Goal: Task Accomplishment & Management: Complete application form

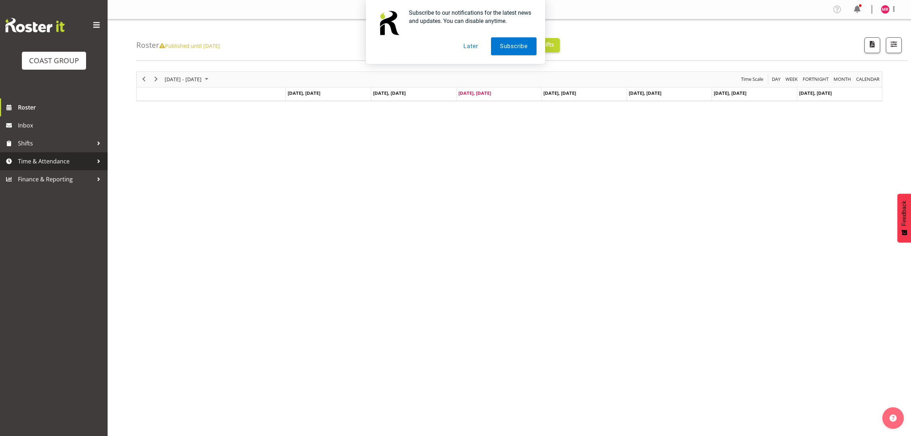
click at [46, 164] on span "Time & Attendance" at bounding box center [55, 161] width 75 height 11
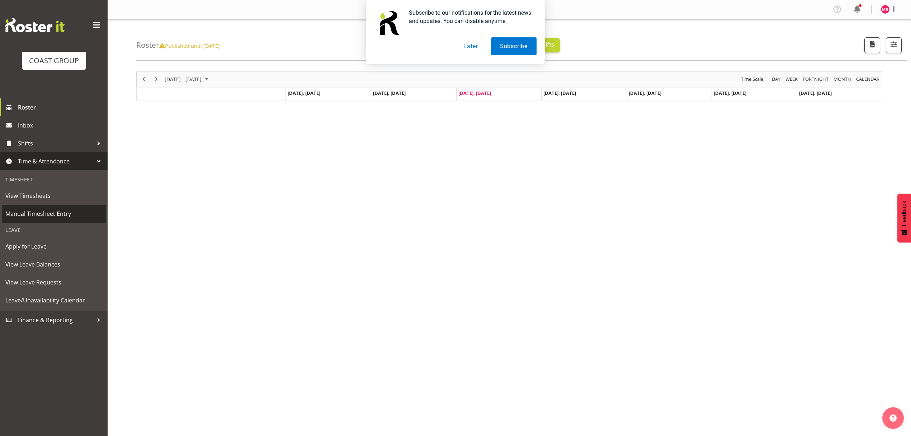
click at [62, 216] on span "Manual Timesheet Entry" at bounding box center [53, 213] width 97 height 11
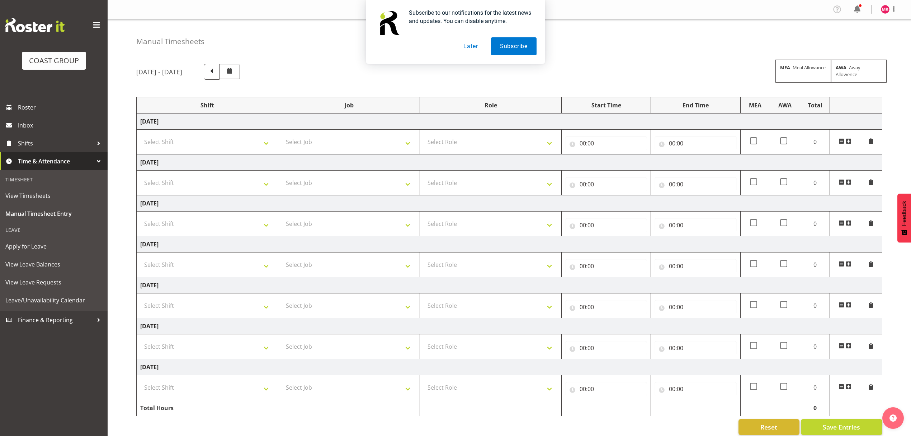
click at [471, 50] on button "Later" at bounding box center [471, 46] width 32 height 18
click at [849, 141] on span at bounding box center [849, 141] width 6 height 6
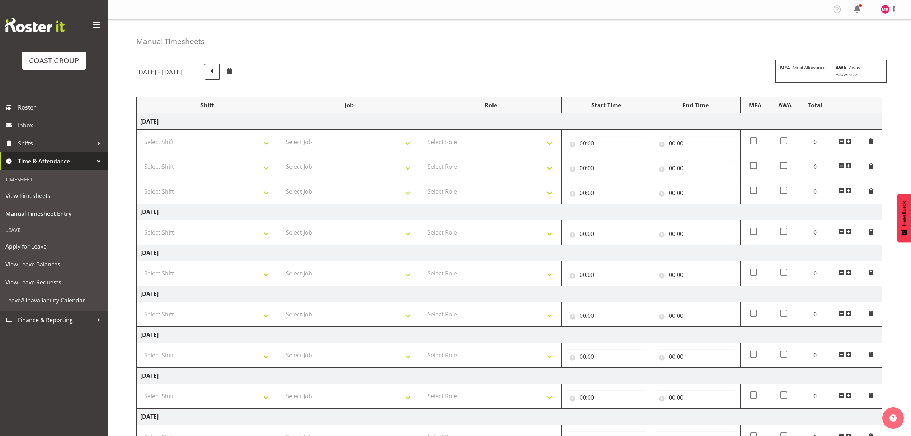
click at [849, 141] on span at bounding box center [849, 141] width 6 height 6
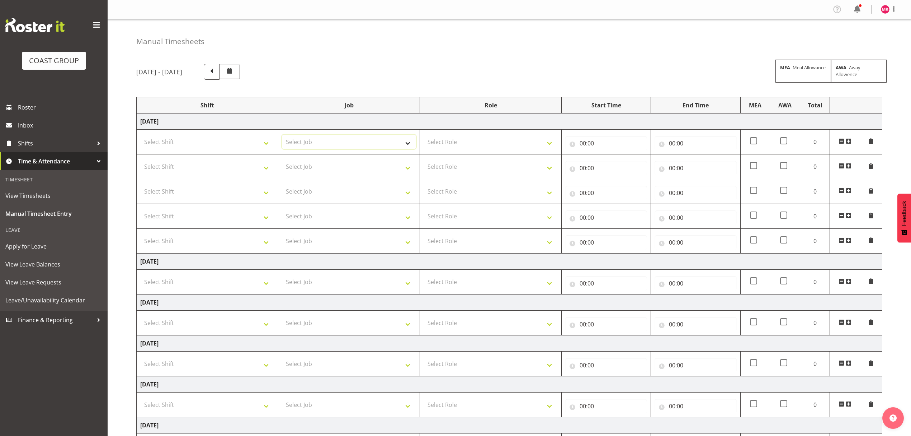
click at [371, 148] on select "Select Job 1 Carlton Events 1 Carlton Hamilton 1 Carlton Wellington 1 EHS WAREH…" at bounding box center [349, 142] width 134 height 14
select select "10397"
click at [282, 135] on select "Select Job 1 Carlton Events 1 Carlton Hamilton 1 Carlton Wellington 1 EHS WAREH…" at bounding box center [349, 142] width 134 height 14
click at [349, 172] on select "Select Job 1 Carlton Events 1 Carlton Hamilton 1 Carlton Wellington 1 EHS WAREH…" at bounding box center [349, 166] width 134 height 14
click at [282, 160] on select "Select Job 1 Carlton Events 1 Carlton Hamilton 1 Carlton Wellington 1 EHS WAREH…" at bounding box center [349, 166] width 134 height 14
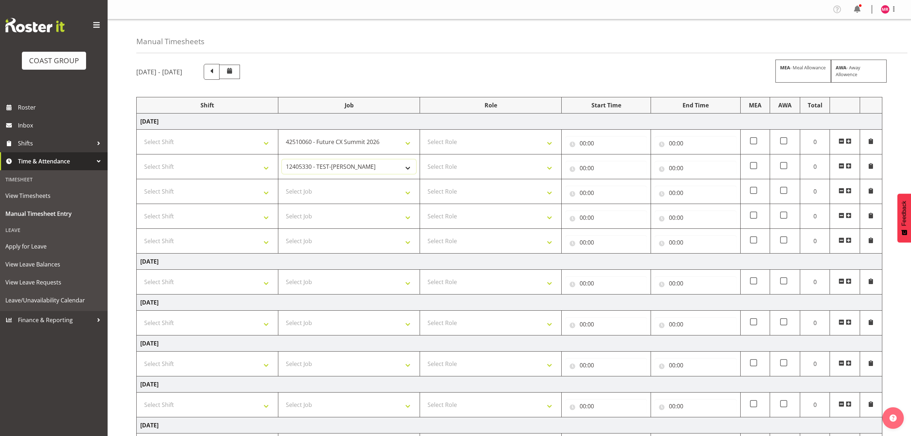
click at [309, 168] on select "1 Carlton Events 1 Carlton Hamilton 1 Carlton Wellington 1 EHS WAREHOUSE/OFFICE…" at bounding box center [349, 166] width 134 height 14
select select "10279"
click at [282, 160] on select "1 Carlton Events 1 Carlton Hamilton 1 Carlton Wellington 1 EHS WAREHOUSE/OFFICE…" at bounding box center [349, 166] width 134 height 14
click at [349, 198] on select "Select Job 1 Carlton Events 1 Carlton Hamilton 1 Carlton Wellington 1 EHS WAREH…" at bounding box center [349, 191] width 134 height 14
select select "8654"
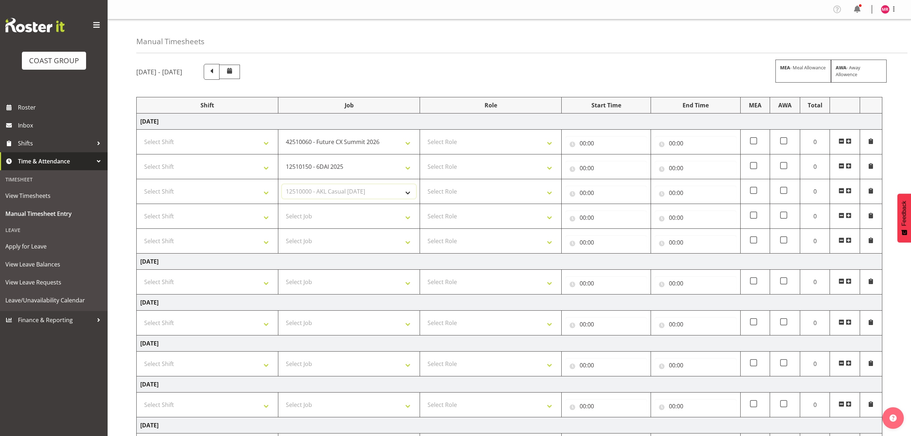
click at [282, 185] on select "Select Job 1 Carlton Events 1 Carlton Hamilton 1 Carlton Wellington 1 EHS WAREH…" at bounding box center [349, 191] width 134 height 14
click at [334, 215] on select "Select Job 1 Carlton Events 1 Carlton Hamilton 1 Carlton Wellington 1 EHS WAREH…" at bounding box center [349, 216] width 134 height 14
click at [282, 210] on select "Select Job 1 Carlton Events 1 Carlton Hamilton 1 Carlton Wellington 1 EHS WAREH…" at bounding box center [349, 216] width 134 height 14
click at [341, 223] on select "1 Carlton Events 1 Carlton Hamilton 1 Carlton Wellington 1 EHS WAREHOUSE/OFFICE…" at bounding box center [349, 216] width 134 height 14
select select "10347"
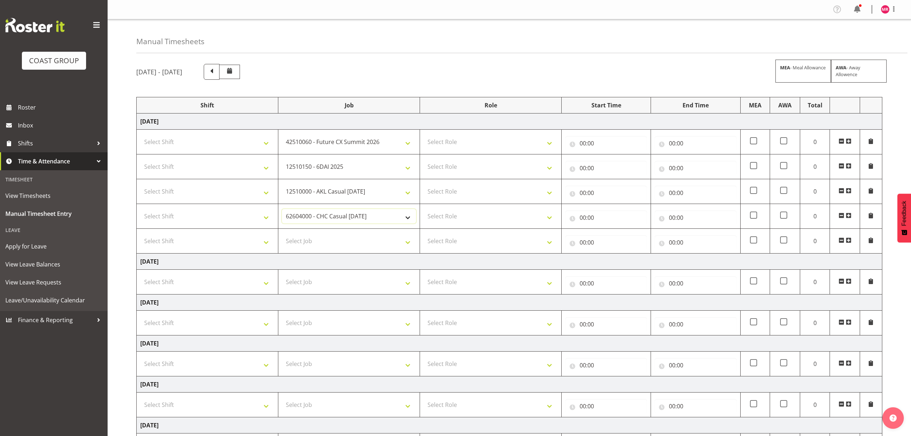
click at [282, 210] on select "1 Carlton Events 1 Carlton Hamilton 1 Carlton Wellington 1 EHS WAREHOUSE/OFFICE…" at bounding box center [349, 216] width 134 height 14
click at [380, 237] on select "Select Job 1 Carlton Events 1 Carlton Hamilton 1 Carlton Wellington 1 EHS WAREH…" at bounding box center [349, 241] width 134 height 14
click at [355, 241] on select "1 Carlton Events 1 Carlton Hamilton 1 Carlton Wellington 1 EHS WAREHOUSE/OFFICE…" at bounding box center [349, 241] width 134 height 14
select select "10322"
click at [282, 235] on select "1 Carlton Events 1 Carlton Hamilton 1 Carlton Wellington 1 EHS WAREHOUSE/OFFICE…" at bounding box center [349, 241] width 134 height 14
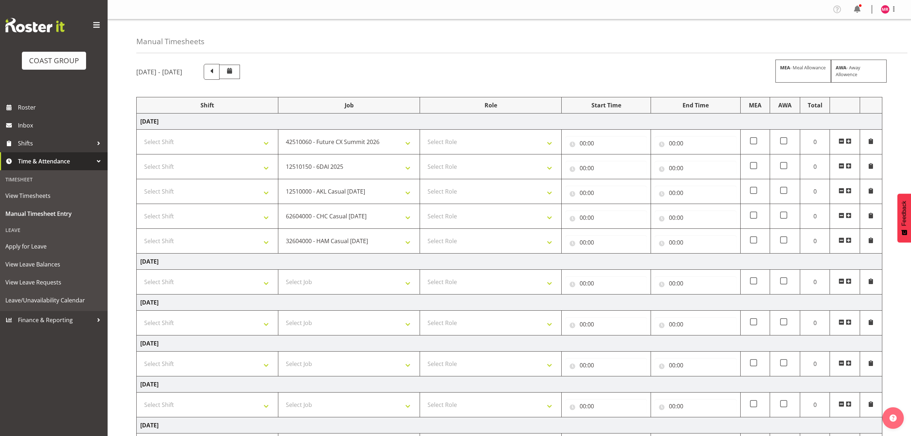
click at [851, 240] on span at bounding box center [849, 240] width 6 height 6
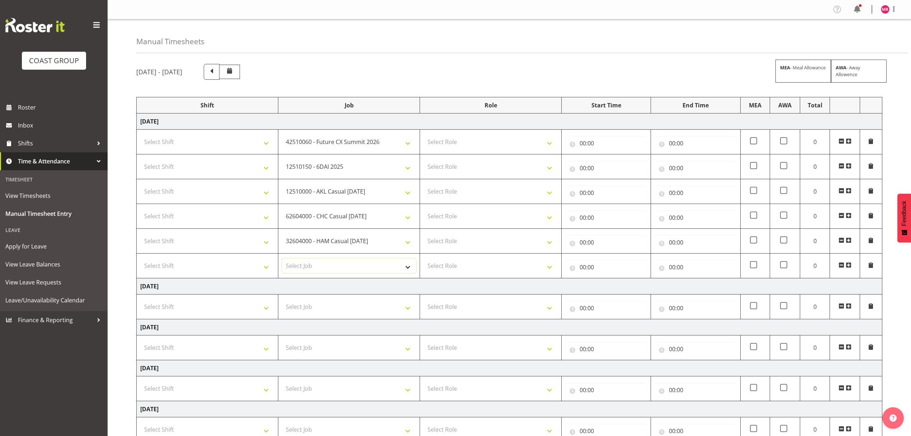
click at [373, 263] on select "Select Job 1 Carlton Events 1 Carlton Hamilton 1 Carlton Wellington 1 EHS WAREH…" at bounding box center [349, 265] width 134 height 14
select select "9902"
click at [282, 260] on select "Select Job 1 Carlton Events 1 Carlton Hamilton 1 Carlton Wellington 1 EHS WAREH…" at bounding box center [349, 265] width 134 height 14
click at [850, 266] on span at bounding box center [849, 265] width 6 height 6
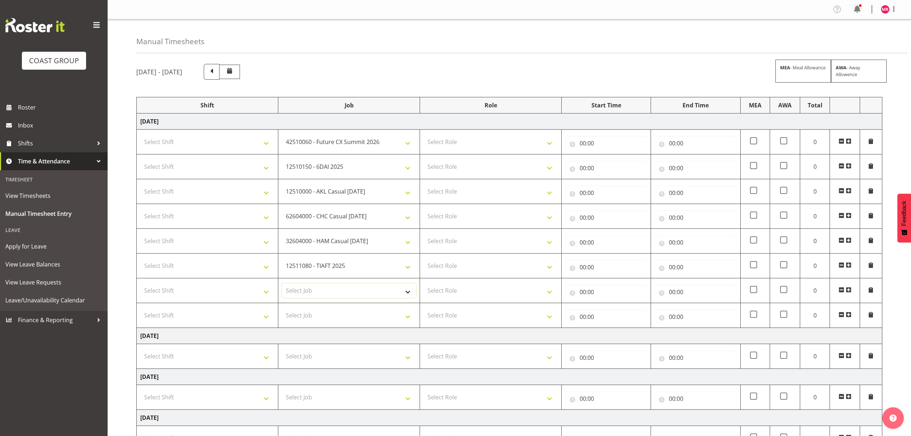
click at [359, 288] on select "Select Job 1 Carlton Events 1 Carlton Hamilton 1 Carlton Wellington 1 EHS WAREH…" at bounding box center [349, 290] width 134 height 14
select select "10742"
click at [282, 285] on select "Select Job 1 Carlton Events 1 Carlton Hamilton 1 Carlton Wellington 1 EHS WAREH…" at bounding box center [349, 290] width 134 height 14
click at [334, 315] on select "Select Job 1 Carlton Events 1 Carlton Hamilton 1 Carlton Wellington 1 EHS WAREH…" at bounding box center [349, 315] width 134 height 14
select select "9454"
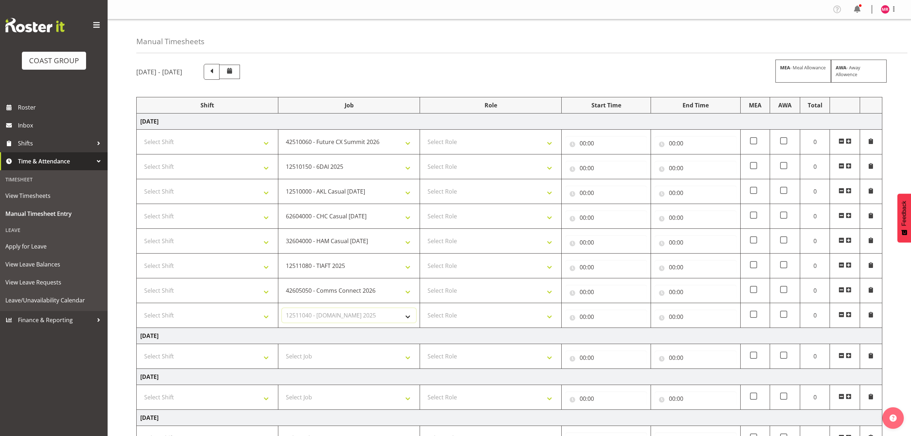
click at [282, 309] on select "Select Job 1 Carlton Events 1 Carlton Hamilton 1 Carlton Wellington 1 EHS WAREH…" at bounding box center [349, 315] width 134 height 14
click at [510, 144] on select "Select Role DESIGNER" at bounding box center [491, 142] width 134 height 14
select select "215"
click at [424, 135] on select "Select Role DESIGNER" at bounding box center [491, 142] width 134 height 14
drag, startPoint x: 482, startPoint y: 166, endPoint x: 478, endPoint y: 171, distance: 5.9
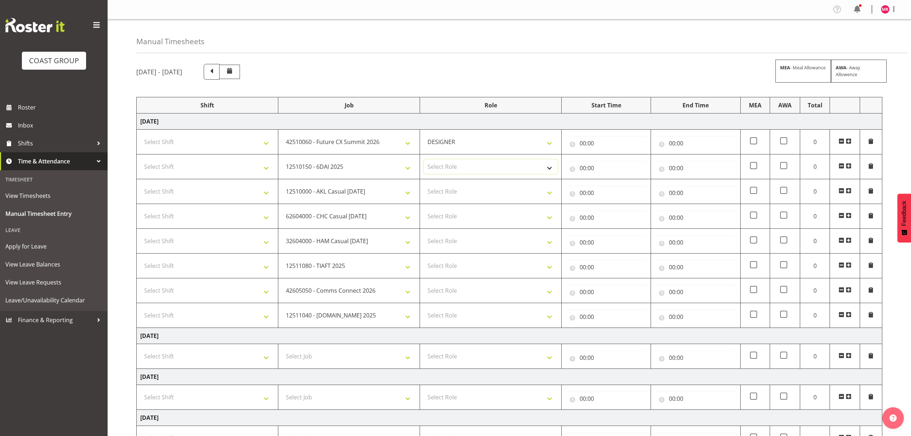
click at [482, 166] on select "Select Role DESIGNER" at bounding box center [491, 166] width 134 height 14
select select "215"
click at [424, 160] on select "Select Role DESIGNER" at bounding box center [491, 166] width 134 height 14
click at [466, 188] on select "Select Role DESIGNER" at bounding box center [491, 191] width 134 height 14
select select "215"
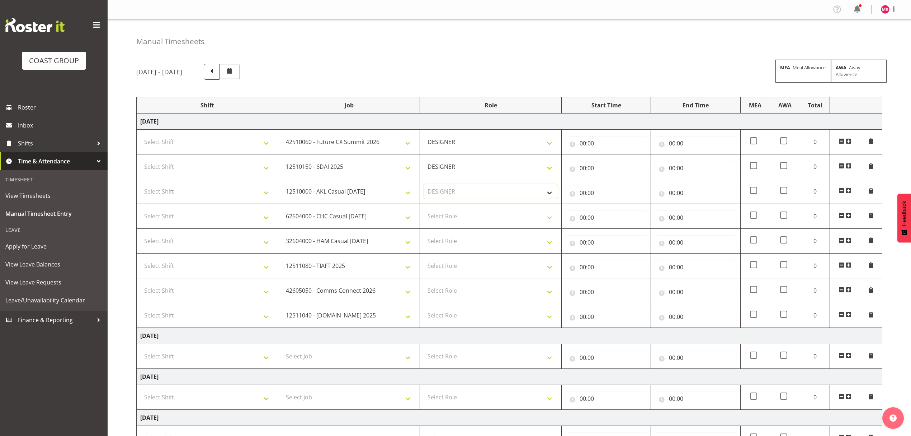
click at [424, 185] on select "Select Role DESIGNER" at bounding box center [491, 191] width 134 height 14
click at [459, 212] on select "Select Role DESIGNER" at bounding box center [491, 216] width 134 height 14
select select "215"
click at [424, 210] on select "Select Role DESIGNER" at bounding box center [491, 216] width 134 height 14
click at [461, 239] on select "Select Role DESIGNER" at bounding box center [491, 241] width 134 height 14
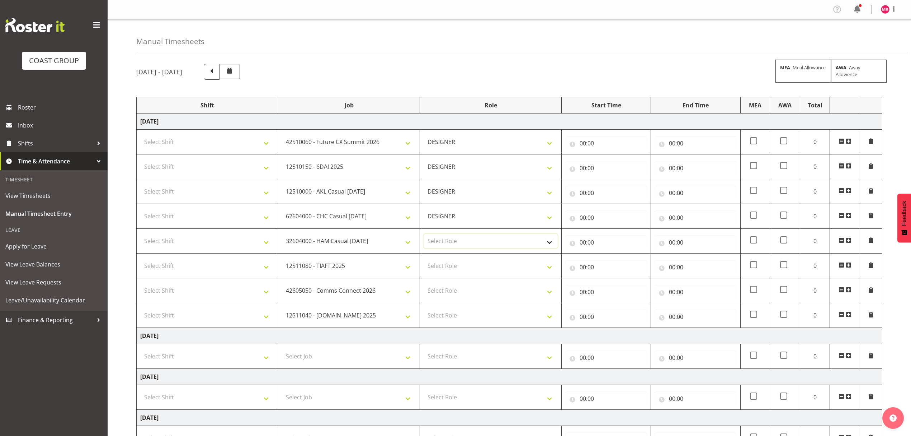
select select "215"
click at [424, 235] on select "Select Role DESIGNER" at bounding box center [491, 241] width 134 height 14
click at [461, 263] on select "Select Role DESIGNER" at bounding box center [491, 265] width 134 height 14
select select "215"
click at [424, 260] on select "Select Role DESIGNER" at bounding box center [491, 265] width 134 height 14
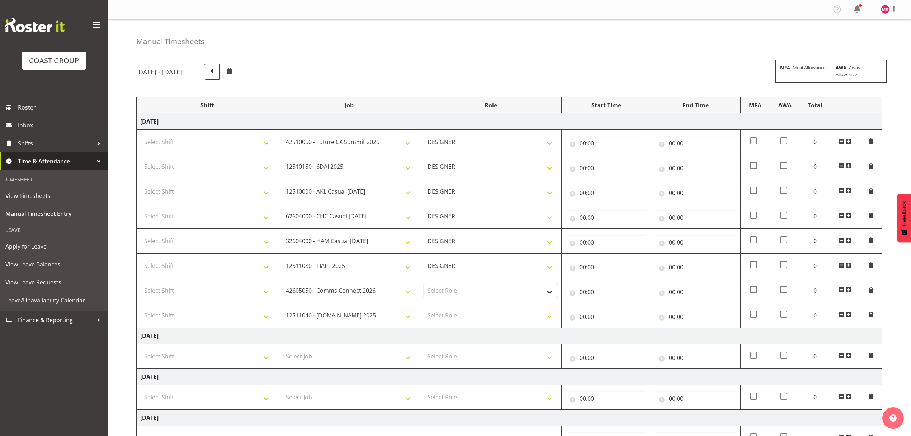
drag, startPoint x: 454, startPoint y: 288, endPoint x: 451, endPoint y: 295, distance: 6.7
click at [454, 288] on select "Select Role DESIGNER" at bounding box center [491, 290] width 134 height 14
select select "215"
click at [424, 285] on select "Select Role DESIGNER" at bounding box center [491, 290] width 134 height 14
click at [452, 316] on select "Select Role DESIGNER" at bounding box center [491, 315] width 134 height 14
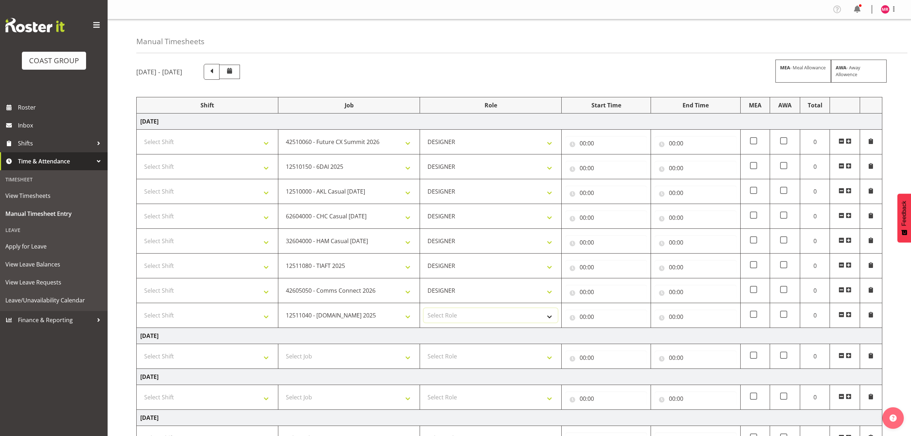
select select "215"
click at [424, 309] on select "Select Role DESIGNER" at bounding box center [491, 315] width 134 height 14
click at [194, 146] on select "Select Shift D+B @ HiNZ D+B Build D+B Build NZACA D+B Build Tech Day OCT 24 D+B…" at bounding box center [207, 142] width 134 height 14
select select "1321"
click at [194, 146] on select "Select Shift D+B @ HiNZ D+B Build D+B Build NZACA D+B Build Tech Day OCT 24 D+B…" at bounding box center [207, 142] width 134 height 14
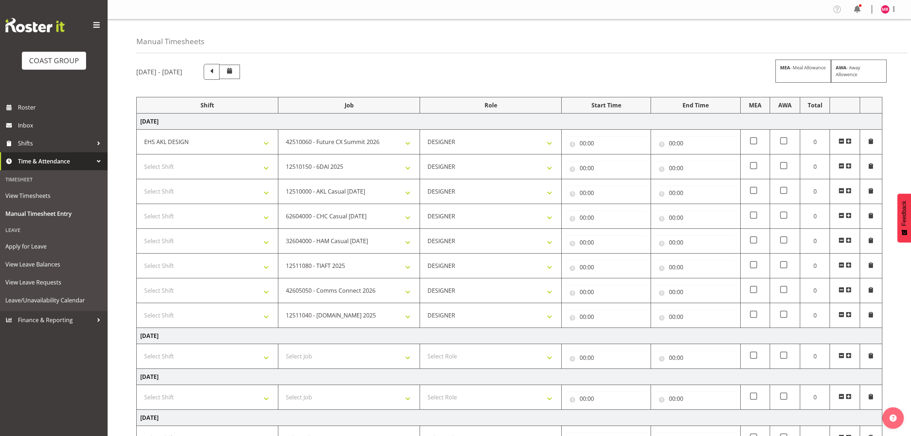
click at [189, 159] on td "Select Shift D+B @ HiNZ D+B Build D+B Build NZACA D+B Build Tech Day OCT 24 D+B…" at bounding box center [208, 166] width 142 height 25
click at [187, 166] on select "Select Shift D+B @ HiNZ D+B Build D+B Build NZACA D+B Build Tech Day OCT 24 D+B…" at bounding box center [207, 166] width 134 height 14
select select "1321"
click at [187, 166] on select "Select Shift D+B @ HiNZ D+B Build D+B Build NZACA D+B Build Tech Day OCT 24 D+B…" at bounding box center [207, 166] width 134 height 14
click at [181, 190] on select "Select Shift D+B @ HiNZ D+B Build D+B Build NZACA D+B Build Tech Day OCT 24 D+B…" at bounding box center [207, 191] width 134 height 14
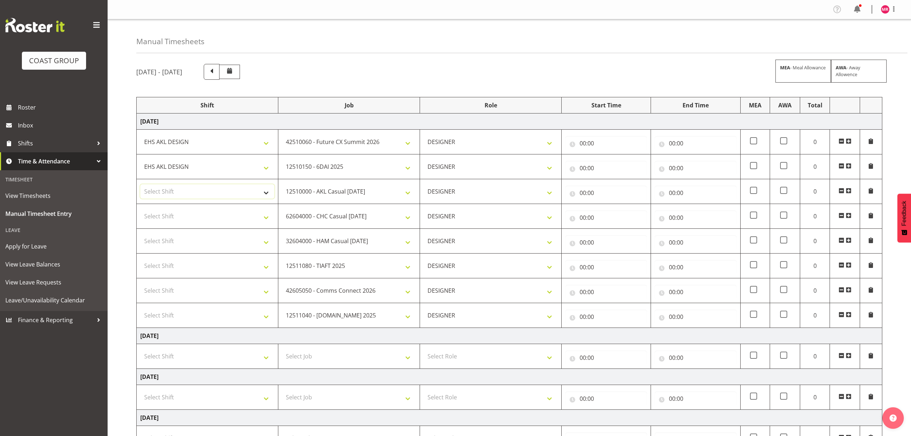
select select "1321"
click at [181, 190] on select "D+B @ HiNZ D+B Build D+B Build NZACA D+B Build Tech Day OCT 24 D+B Load NZACA D…" at bounding box center [207, 191] width 134 height 14
click at [175, 219] on select "Select Shift D+B @ HiNZ D+B Build D+B Build NZACA D+B Build Tech Day OCT 24 D+B…" at bounding box center [207, 216] width 134 height 14
select select "1321"
drag, startPoint x: 175, startPoint y: 219, endPoint x: 165, endPoint y: 242, distance: 25.5
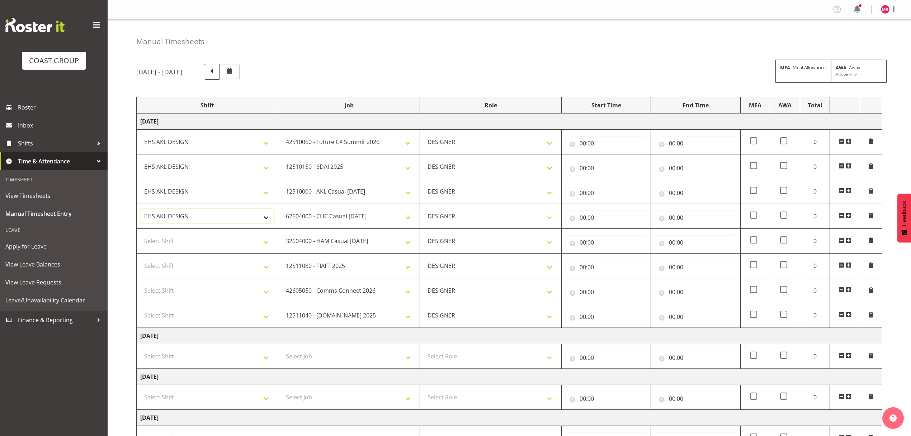
click at [174, 220] on select "D+B @ HiNZ D+B Build D+B Build NZACA D+B Build Tech Day OCT 24 D+B Load NZACA D…" at bounding box center [207, 216] width 134 height 14
click at [164, 245] on select "Select Shift D+B @ HiNZ D+B Build D+B Build NZACA D+B Build Tech Day OCT 24 D+B…" at bounding box center [207, 241] width 134 height 14
select select "1321"
click at [164, 246] on select "Select Shift D+B @ HiNZ D+B Build D+B Build NZACA D+B Build Tech Day OCT 24 D+B…" at bounding box center [207, 241] width 134 height 14
click at [160, 267] on select "Select Shift D+B @ HiNZ D+B Build D+B Build NZACA D+B Build Tech Day OCT 24 D+B…" at bounding box center [207, 265] width 134 height 14
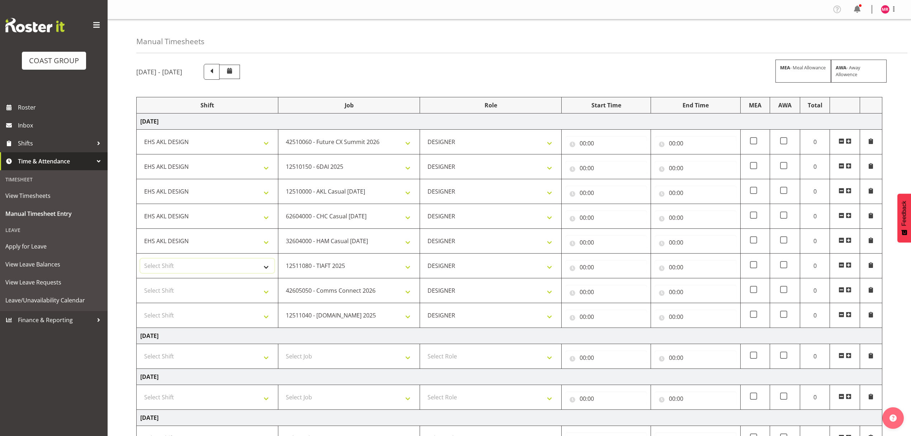
select select "1321"
click at [160, 268] on select "Select Shift D+B @ HiNZ D+B Build D+B Build NZACA D+B Build Tech Day OCT 24 D+B…" at bounding box center [207, 265] width 134 height 14
click at [160, 290] on select "Select Shift D+B @ HiNZ D+B Build D+B Build NZACA D+B Build Tech Day OCT 24 D+B…" at bounding box center [207, 290] width 134 height 14
select select "1321"
click at [160, 292] on select "Select Shift D+B @ HiNZ D+B Build D+B Build NZACA D+B Build Tech Day OCT 24 D+B…" at bounding box center [207, 290] width 134 height 14
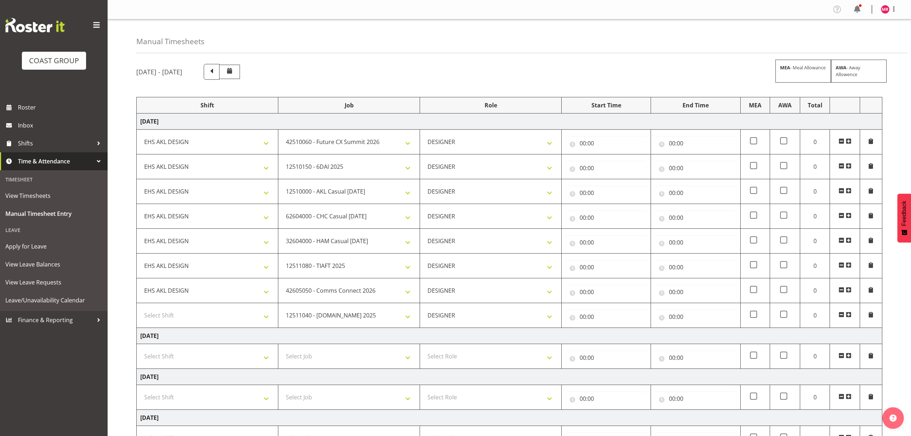
click at [157, 309] on td "Select Shift D+B @ HiNZ D+B Build D+B Build NZACA D+B Build Tech Day OCT 24 D+B…" at bounding box center [208, 315] width 142 height 25
click at [157, 312] on select "Select Shift D+B @ HiNZ D+B Build D+B Build NZACA D+B Build Tech Day OCT 24 D+B…" at bounding box center [207, 315] width 134 height 14
select select "1321"
click at [157, 312] on select "Select Shift D+B @ HiNZ D+B Build D+B Build NZACA D+B Build Tech Day OCT 24 D+B…" at bounding box center [207, 315] width 134 height 14
click at [625, 148] on input "00:00" at bounding box center [606, 143] width 82 height 14
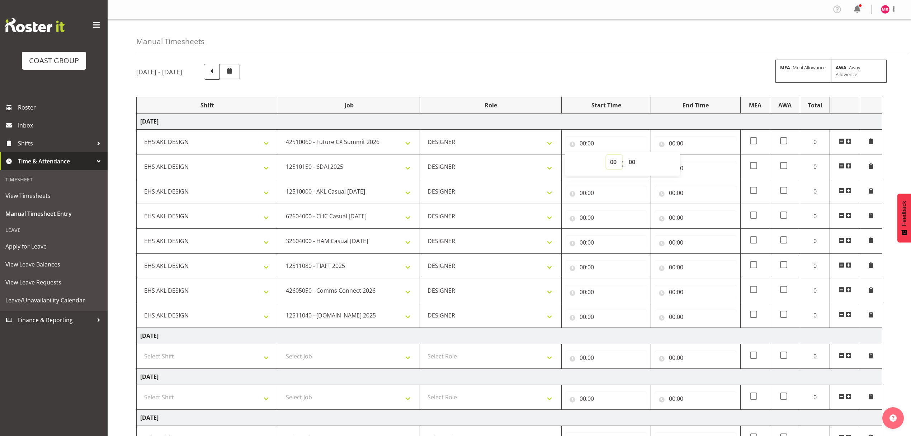
click at [612, 161] on select "00 01 02 03 04 05 06 07 08 09 10 11 12 13 14 15 16 17 18 19 20 21 22 23" at bounding box center [614, 162] width 16 height 14
select select "9"
click at [606, 155] on select "00 01 02 03 04 05 06 07 08 09 10 11 12 13 14 15 16 17 18 19 20 21 22 23" at bounding box center [614, 162] width 16 height 14
type input "09:00"
drag, startPoint x: 611, startPoint y: 281, endPoint x: 612, endPoint y: 260, distance: 20.5
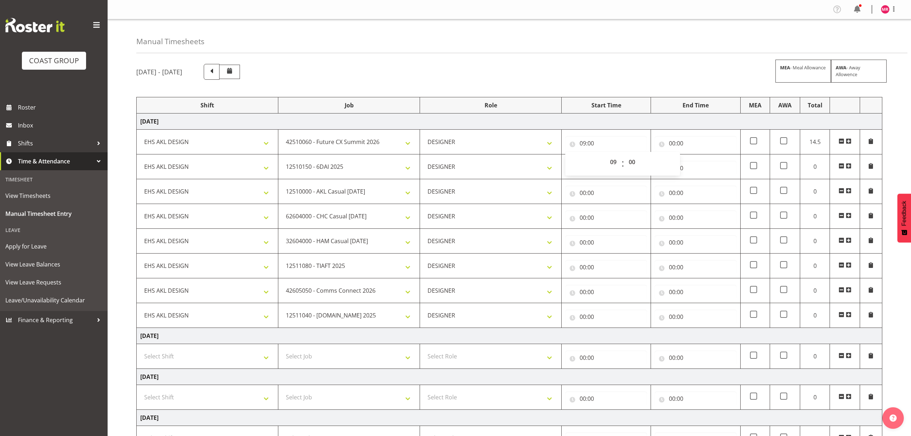
click at [611, 276] on tbody "Wednesday 8th October 2025 D+B @ HiNZ D+B Build D+B Build NZACA D+B Build Tech …" at bounding box center [510, 351] width 746 height 476
click at [613, 143] on input "09:00" at bounding box center [606, 143] width 82 height 14
click at [610, 164] on select "00 01 02 03 04 05 06 07 08 09 10 11 12 13 14 15 16 17 18 19 20 21 22 23" at bounding box center [614, 162] width 16 height 14
select select "8"
click at [606, 155] on select "00 01 02 03 04 05 06 07 08 09 10 11 12 13 14 15 16 17 18 19 20 21 22 23" at bounding box center [614, 162] width 16 height 14
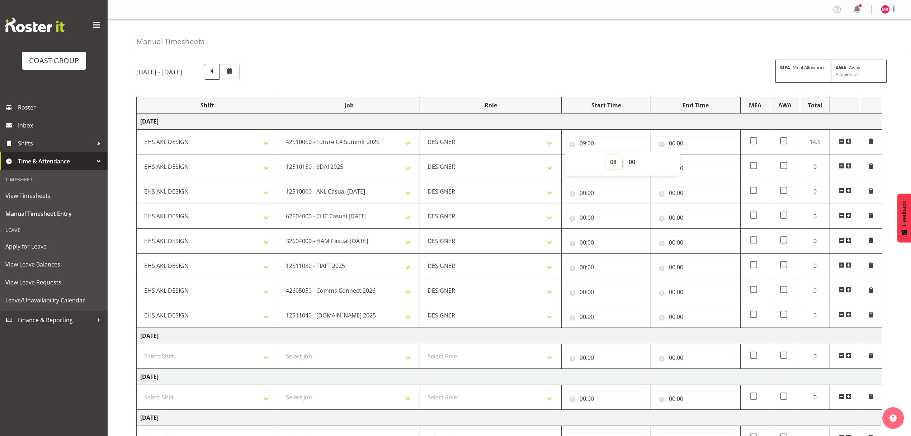
type input "08:00"
click at [681, 147] on input "00:00" at bounding box center [696, 143] width 82 height 14
click at [705, 164] on select "00 01 02 03 04 05 06 07 08 09 10 11 12 13 14 15 16 17 18 19 20 21 22 23" at bounding box center [704, 162] width 16 height 14
select select "9"
click at [696, 155] on select "00 01 02 03 04 05 06 07 08 09 10 11 12 13 14 15 16 17 18 19 20 21 22 23" at bounding box center [704, 162] width 16 height 14
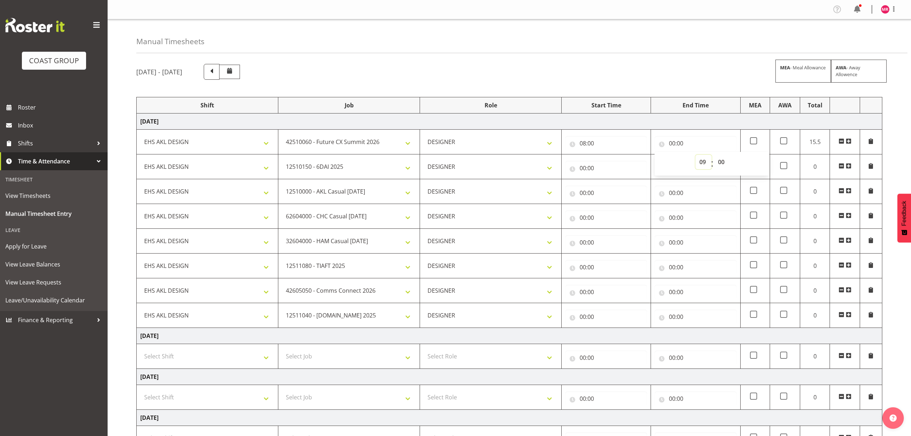
type input "09:00"
click at [618, 173] on input "00:00" at bounding box center [606, 168] width 82 height 14
click at [616, 193] on select "00 01 02 03 04 05 06 07 08 09 10 11 12 13 14 15 16 17 18 19 20 21 22 23" at bounding box center [614, 186] width 16 height 14
select select "9"
click at [606, 180] on select "00 01 02 03 04 05 06 07 08 09 10 11 12 13 14 15 16 17 18 19 20 21 22 23" at bounding box center [614, 186] width 16 height 14
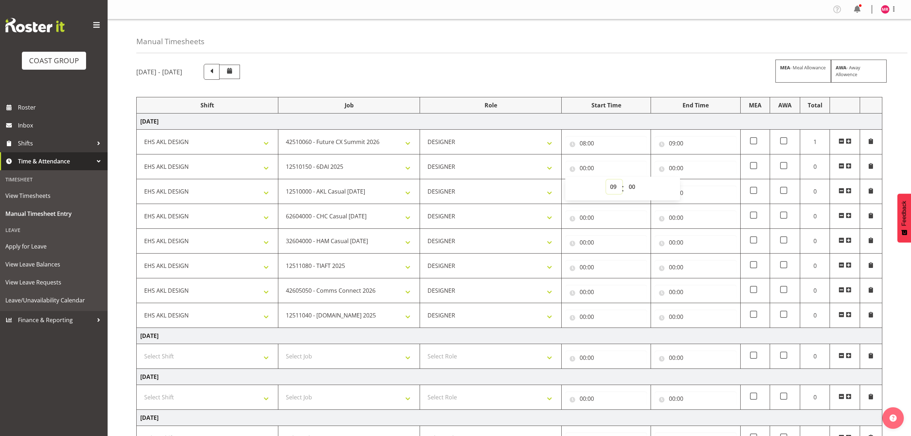
type input "09:00"
click at [680, 164] on input "00:00" at bounding box center [696, 168] width 82 height 14
click at [699, 189] on select "00 01 02 03 04 05 06 07 08 09 10 11 12 13 14 15 16 17 18 19 20 21 22 23" at bounding box center [704, 186] width 16 height 14
select select "10"
click at [696, 180] on select "00 01 02 03 04 05 06 07 08 09 10 11 12 13 14 15 16 17 18 19 20 21 22 23" at bounding box center [704, 186] width 16 height 14
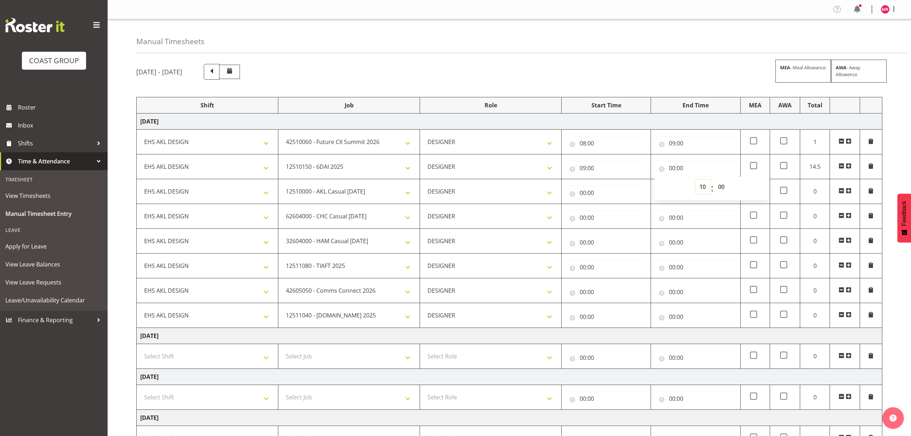
type input "10:00"
click at [613, 207] on td "00:00 00 01 02 03 04 05 06 07 08 09 10 11 12 13 14 15 16 17 18 19 20 21 22 23 :…" at bounding box center [606, 216] width 89 height 25
click at [613, 198] on input "00:00" at bounding box center [606, 193] width 82 height 14
drag, startPoint x: 612, startPoint y: 208, endPoint x: 615, endPoint y: 218, distance: 10.0
click at [612, 208] on select "00 01 02 03 04 05 06 07 08 09 10 11 12 13 14 15 16 17 18 19 20 21 22 23" at bounding box center [614, 211] width 16 height 14
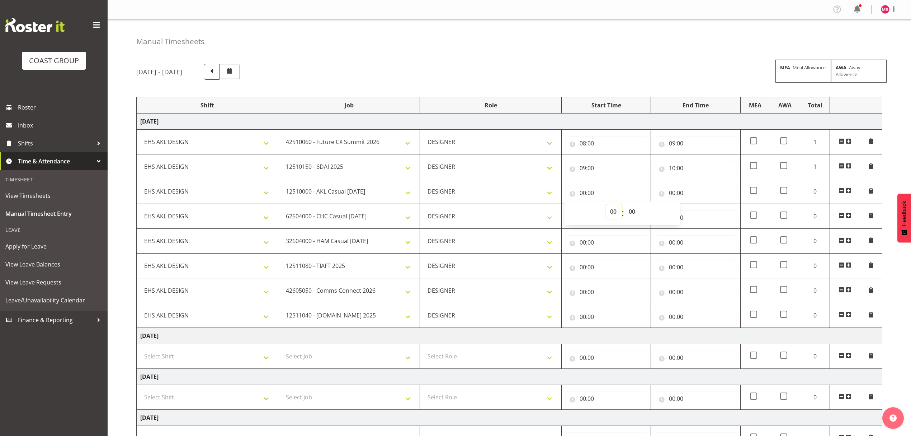
select select "10"
click at [606, 205] on select "00 01 02 03 04 05 06 07 08 09 10 11 12 13 14 15 16 17 18 19 20 21 22 23" at bounding box center [614, 211] width 16 height 14
type input "10:00"
click at [682, 194] on input "00:00" at bounding box center [696, 193] width 82 height 14
click at [702, 214] on select "00 01 02 03 04 05 06 07 08 09 10 11 12 13 14 15 16 17 18 19 20 21 22 23" at bounding box center [704, 211] width 16 height 14
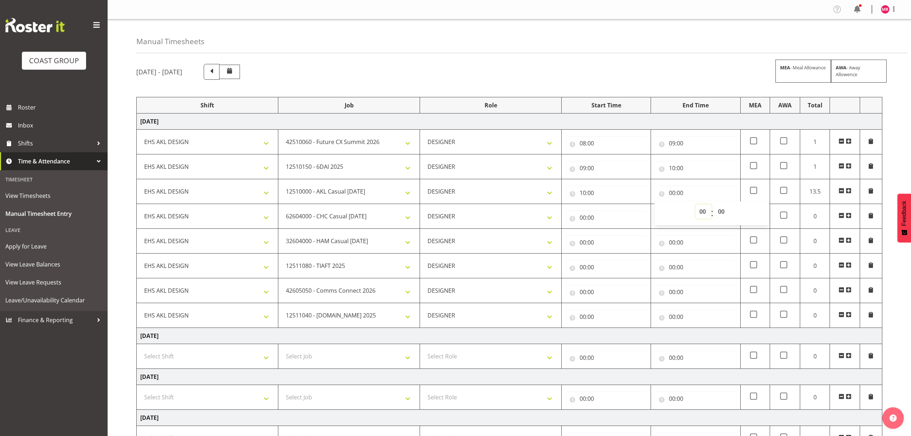
select select "11"
click at [696, 205] on select "00 01 02 03 04 05 06 07 08 09 10 11 12 13 14 15 16 17 18 19 20 21 22 23" at bounding box center [704, 211] width 16 height 14
type input "11:00"
click at [599, 222] on input "00:00" at bounding box center [606, 217] width 82 height 14
click at [615, 237] on select "00 01 02 03 04 05 06 07 08 09 10 11 12 13 14 15 16 17 18 19 20 21 22 23" at bounding box center [614, 236] width 16 height 14
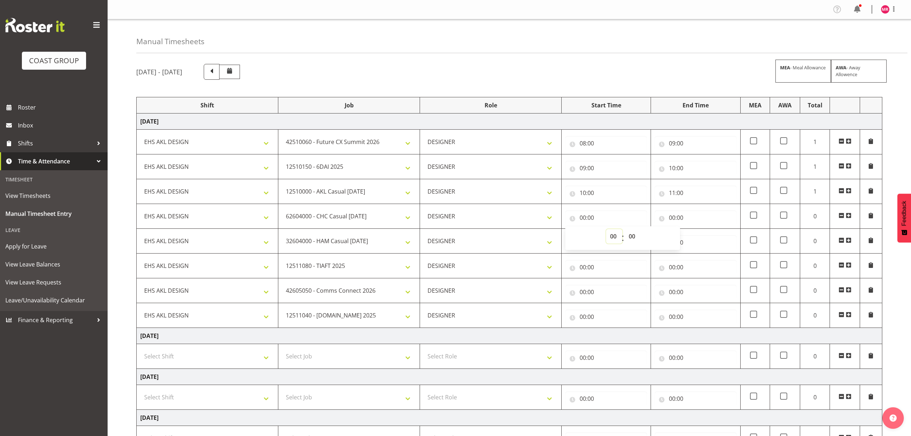
select select "11"
click at [606, 230] on select "00 01 02 03 04 05 06 07 08 09 10 11 12 13 14 15 16 17 18 19 20 21 22 23" at bounding box center [614, 236] width 16 height 14
type input "11:00"
click at [680, 217] on input "00:00" at bounding box center [696, 217] width 82 height 14
click at [699, 237] on select "00 01 02 03 04 05 06 07 08 09 10 11 12 13 14 15 16 17 18 19 20 21 22 23" at bounding box center [704, 236] width 16 height 14
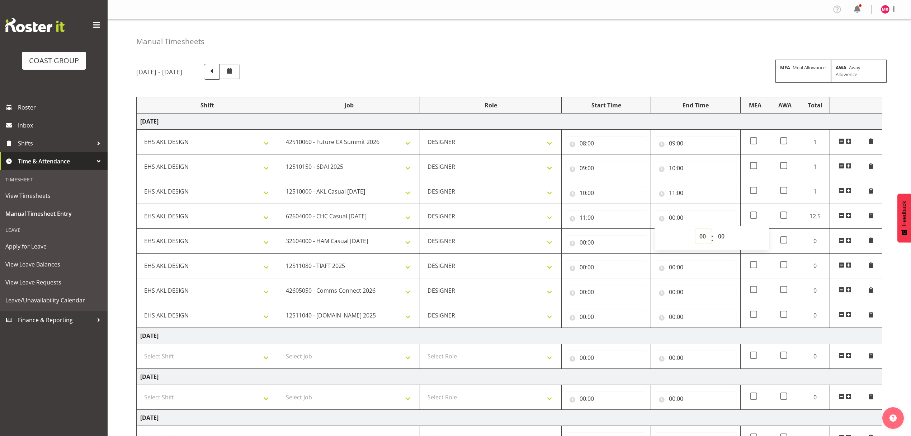
select select "12"
click at [696, 230] on select "00 01 02 03 04 05 06 07 08 09 10 11 12 13 14 15 16 17 18 19 20 21 22 23" at bounding box center [704, 236] width 16 height 14
type input "12:00"
click at [611, 244] on input "00:00" at bounding box center [606, 242] width 82 height 14
drag, startPoint x: 616, startPoint y: 265, endPoint x: 612, endPoint y: 256, distance: 10.0
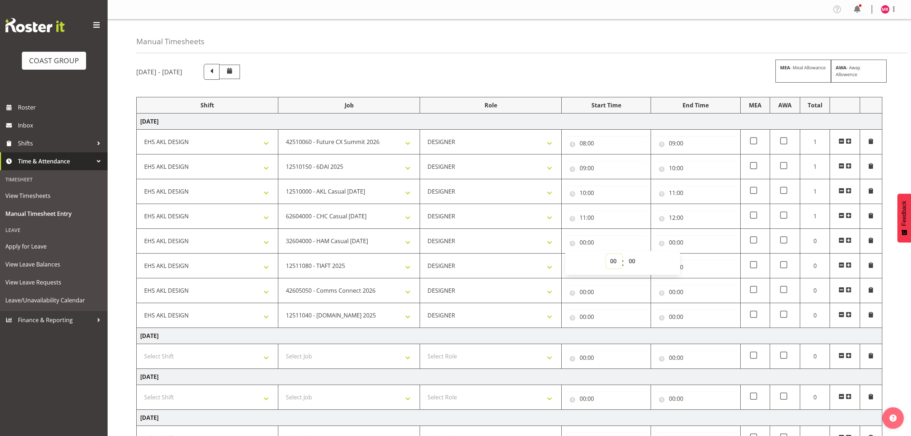
click at [616, 265] on select "00 01 02 03 04 05 06 07 08 09 10 11 12 13 14 15 16 17 18 19 20 21 22 23" at bounding box center [614, 261] width 16 height 14
select select "12"
click at [606, 255] on select "00 01 02 03 04 05 06 07 08 09 10 11 12 13 14 15 16 17 18 19 20 21 22 23" at bounding box center [614, 261] width 16 height 14
type input "12:00"
click at [685, 243] on input "00:00" at bounding box center [696, 242] width 82 height 14
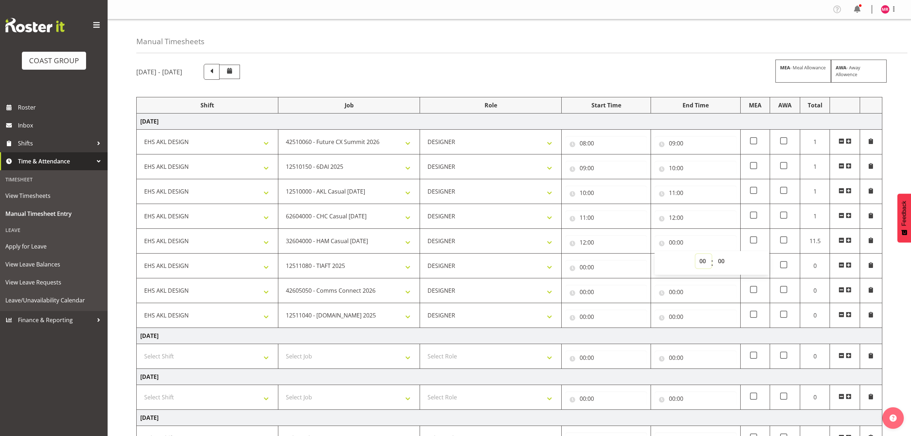
click at [700, 262] on select "00 01 02 03 04 05 06 07 08 09 10 11 12 13 14 15 16 17 18 19 20 21 22 23" at bounding box center [704, 261] width 16 height 14
select select "12"
click at [696, 255] on select "00 01 02 03 04 05 06 07 08 09 10 11 12 13 14 15 16 17 18 19 20 21 22 23" at bounding box center [704, 261] width 16 height 14
type input "12:00"
click at [722, 260] on select "00 01 02 03 04 05 06 07 08 09 10 11 12 13 14 15 16 17 18 19 20 21 22 23 24 25 2…" at bounding box center [722, 261] width 16 height 14
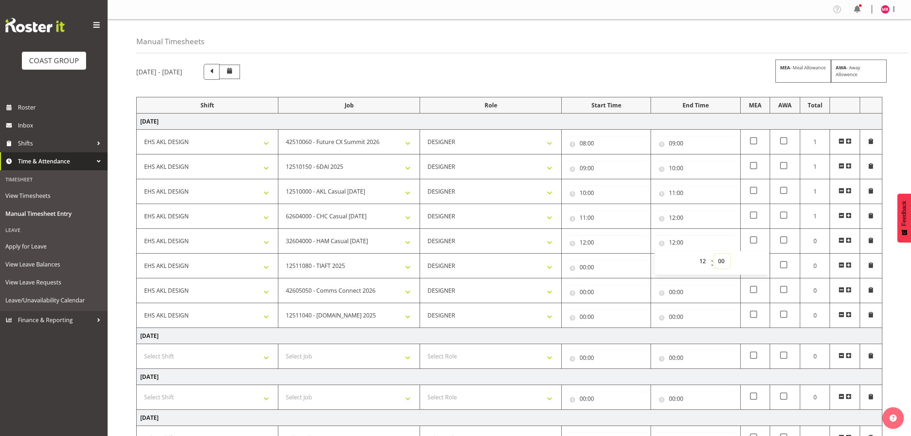
select select "30"
click at [714, 255] on select "00 01 02 03 04 05 06 07 08 09 10 11 12 13 14 15 16 17 18 19 20 21 22 23 24 25 2…" at bounding box center [722, 261] width 16 height 14
type input "12:30"
click at [621, 266] on input "00:00" at bounding box center [606, 267] width 82 height 14
click at [615, 287] on select "00 01 02 03 04 05 06 07 08 09 10 11 12 13 14 15 16 17 18 19 20 21 22 23" at bounding box center [614, 285] width 16 height 14
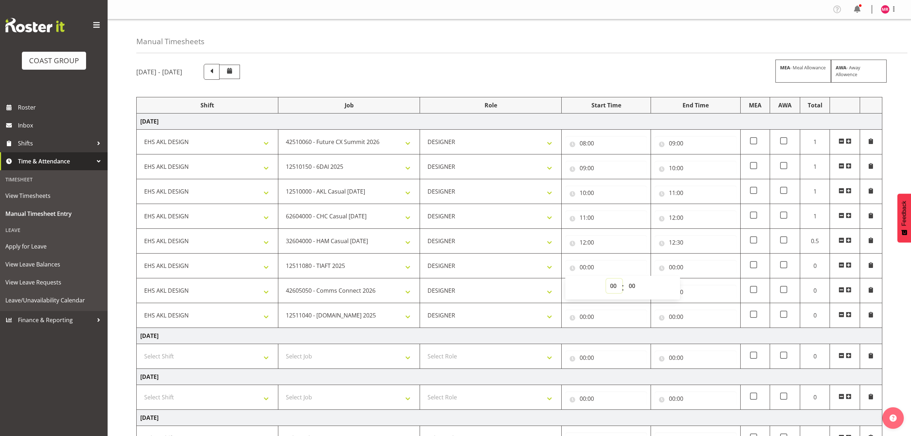
select select "12"
click at [606, 280] on select "00 01 02 03 04 05 06 07 08 09 10 11 12 13 14 15 16 17 18 19 20 21 22 23" at bounding box center [614, 285] width 16 height 14
type input "12:00"
click at [646, 292] on div "00 01 02 03 04 05 06 07 08 09 10 11 12 13 14 15 16 17 18 19 20 21 22 23 : 00 01…" at bounding box center [622, 287] width 115 height 18
click at [635, 286] on select "00 01 02 03 04 05 06 07 08 09 10 11 12 13 14 15 16 17 18 19 20 21 22 23 24 25 2…" at bounding box center [633, 285] width 16 height 14
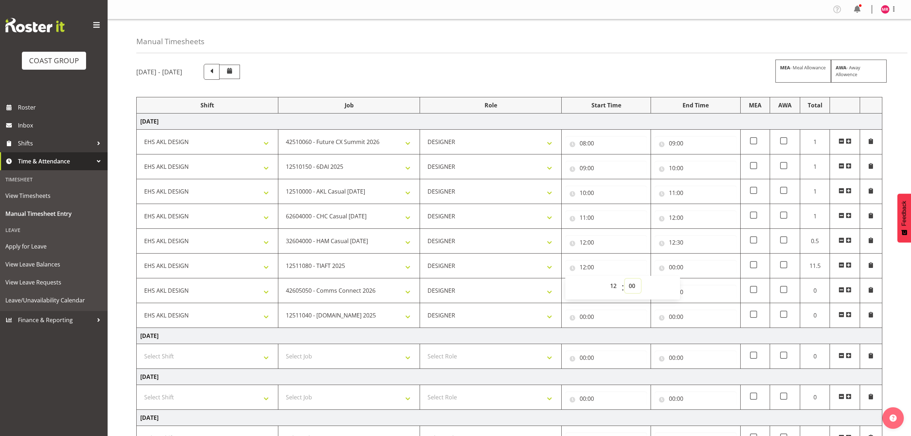
select select "30"
click at [625, 280] on select "00 01 02 03 04 05 06 07 08 09 10 11 12 13 14 15 16 17 18 19 20 21 22 23 24 25 2…" at bounding box center [633, 285] width 16 height 14
type input "12:30"
click at [680, 263] on input "00:00" at bounding box center [696, 267] width 82 height 14
click at [703, 290] on select "00 01 02 03 04 05 06 07 08 09 10 11 12 13 14 15 16 17 18 19 20 21 22 23" at bounding box center [704, 285] width 16 height 14
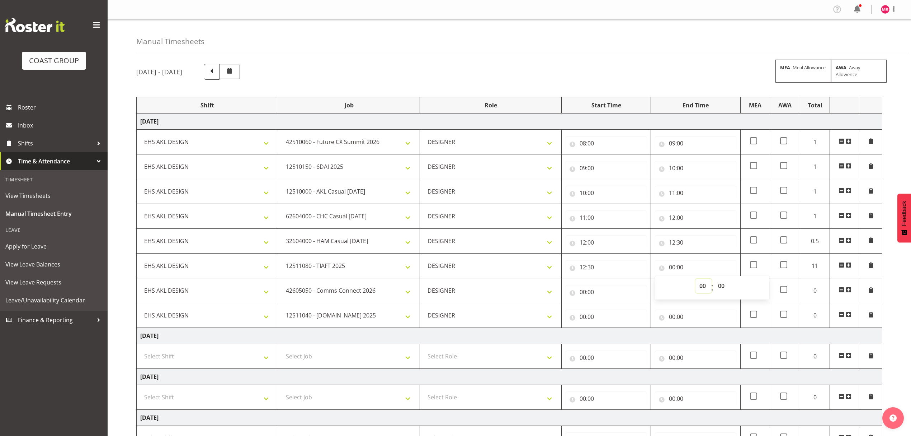
select select "13"
click at [696, 280] on select "00 01 02 03 04 05 06 07 08 09 10 11 12 13 14 15 16 17 18 19 20 21 22 23" at bounding box center [704, 285] width 16 height 14
type input "13:00"
click at [609, 292] on input "00:00" at bounding box center [606, 292] width 82 height 14
click at [618, 309] on select "00 01 02 03 04 05 06 07 08 09 10 11 12 13 14 15 16 17 18 19 20 21 22 23" at bounding box center [614, 310] width 16 height 14
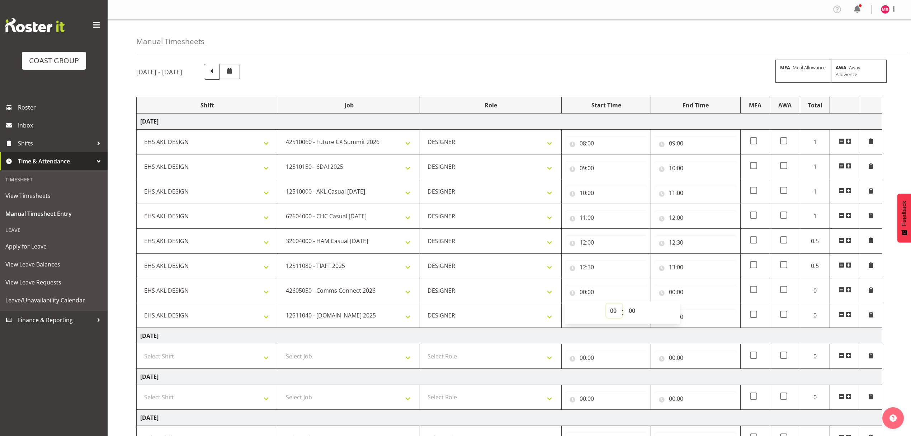
select select "13"
click at [606, 305] on select "00 01 02 03 04 05 06 07 08 09 10 11 12 13 14 15 16 17 18 19 20 21 22 23" at bounding box center [614, 310] width 16 height 14
type input "13:00"
click at [690, 291] on input "00:00" at bounding box center [696, 292] width 82 height 14
click at [698, 310] on select "00 01 02 03 04 05 06 07 08 09 10 11 12 13 14 15 16 17 18 19 20 21 22 23" at bounding box center [704, 310] width 16 height 14
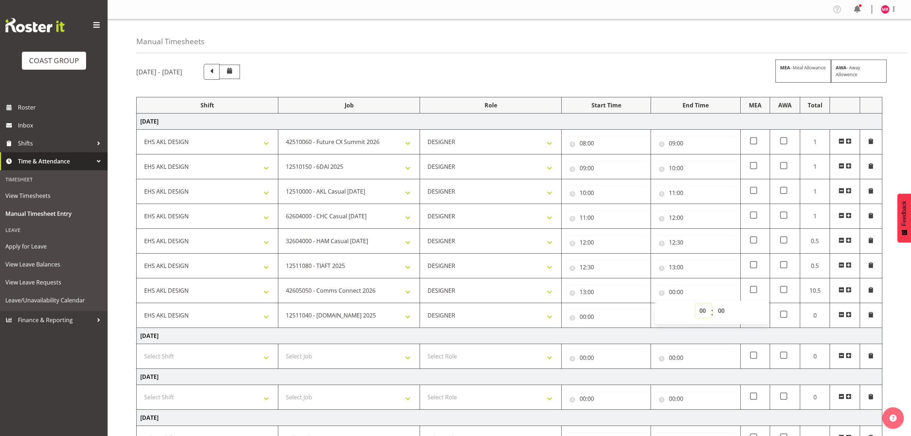
select select "13"
click at [696, 305] on select "00 01 02 03 04 05 06 07 08 09 10 11 12 13 14 15 16 17 18 19 20 21 22 23" at bounding box center [704, 310] width 16 height 14
type input "13:00"
click at [722, 311] on select "00 01 02 03 04 05 06 07 08 09 10 11 12 13 14 15 16 17 18 19 20 21 22 23 24 25 2…" at bounding box center [722, 310] width 16 height 14
select select "30"
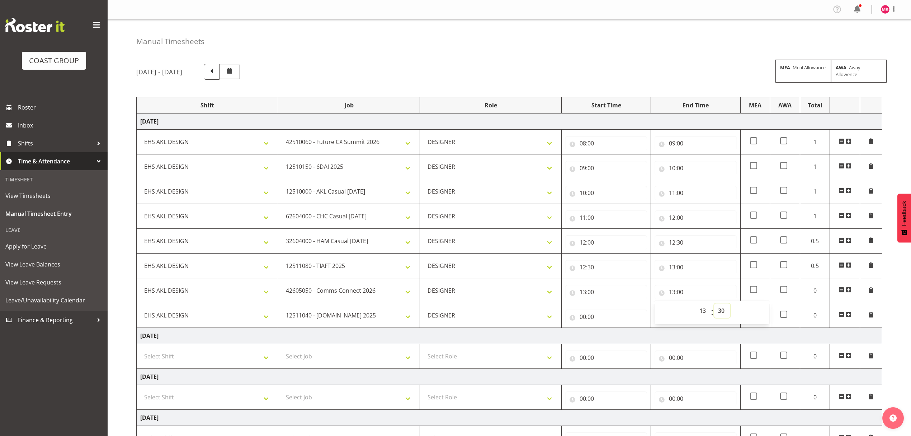
click at [714, 305] on select "00 01 02 03 04 05 06 07 08 09 10 11 12 13 14 15 16 17 18 19 20 21 22 23 24 25 2…" at bounding box center [722, 310] width 16 height 14
type input "13:30"
click at [624, 319] on input "00:00" at bounding box center [606, 316] width 82 height 14
click at [612, 336] on select "00 01 02 03 04 05 06 07 08 09 10 11 12 13 14 15 16 17 18 19 20 21 22 23" at bounding box center [614, 335] width 16 height 14
select select "13"
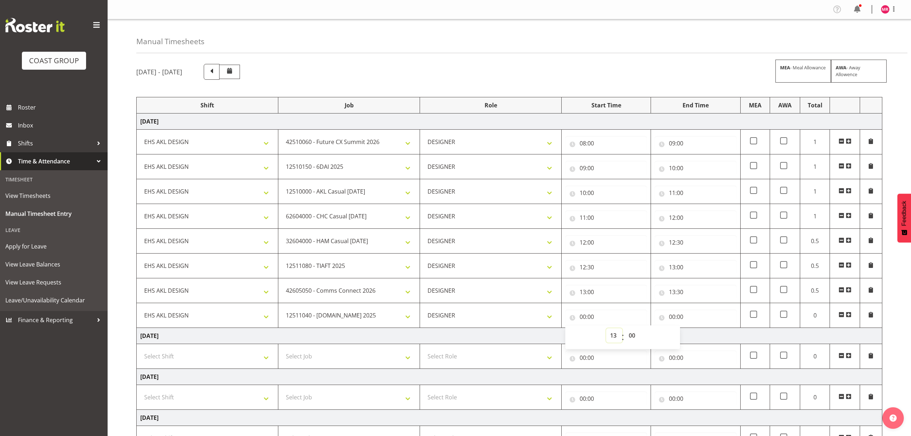
click at [606, 329] on select "00 01 02 03 04 05 06 07 08 09 10 11 12 13 14 15 16 17 18 19 20 21 22 23" at bounding box center [614, 335] width 16 height 14
type input "13:00"
click at [630, 342] on select "00 01 02 03 04 05 06 07 08 09 10 11 12 13 14 15 16 17 18 19 20 21 22 23 24 25 2…" at bounding box center [633, 335] width 16 height 14
select select "30"
click at [625, 329] on select "00 01 02 03 04 05 06 07 08 09 10 11 12 13 14 15 16 17 18 19 20 21 22 23 24 25 2…" at bounding box center [633, 335] width 16 height 14
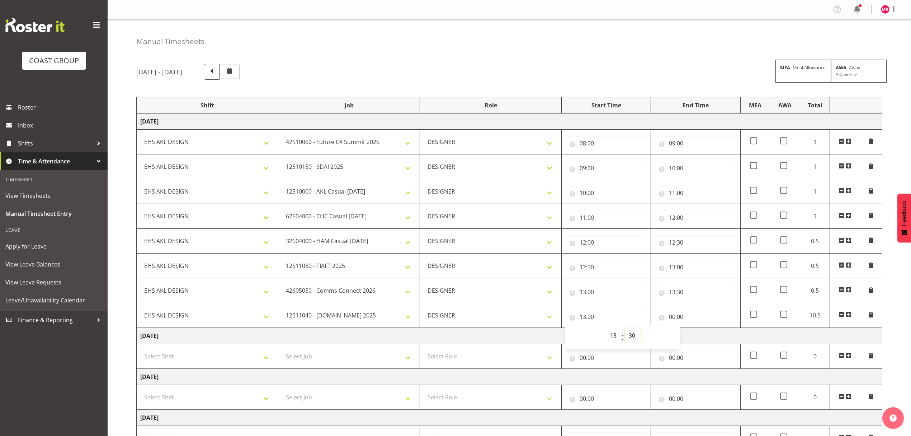
type input "13:30"
click at [692, 324] on input "00:00" at bounding box center [696, 316] width 82 height 14
click at [699, 334] on select "00 01 02 03 04 05 06 07 08 09 10 11 12 13 14 15 16 17 18 19 20 21 22 23" at bounding box center [704, 335] width 16 height 14
select select "14"
click at [696, 329] on select "00 01 02 03 04 05 06 07 08 09 10 11 12 13 14 15 16 17 18 19 20 21 22 23" at bounding box center [704, 335] width 16 height 14
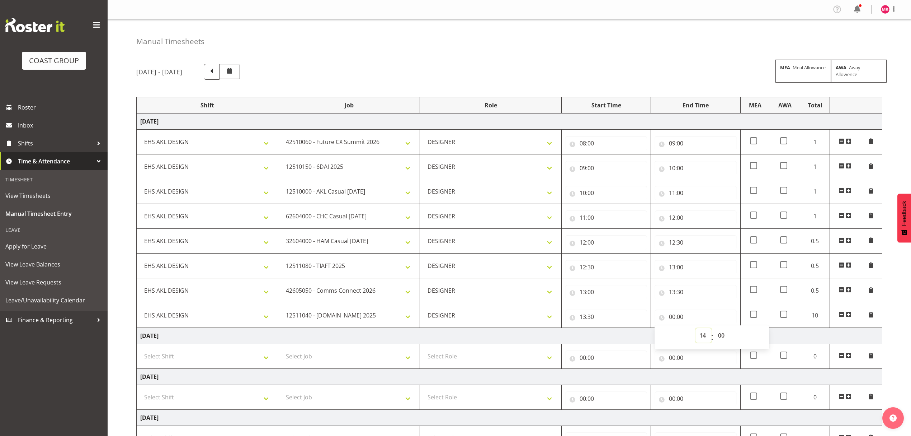
type input "14:00"
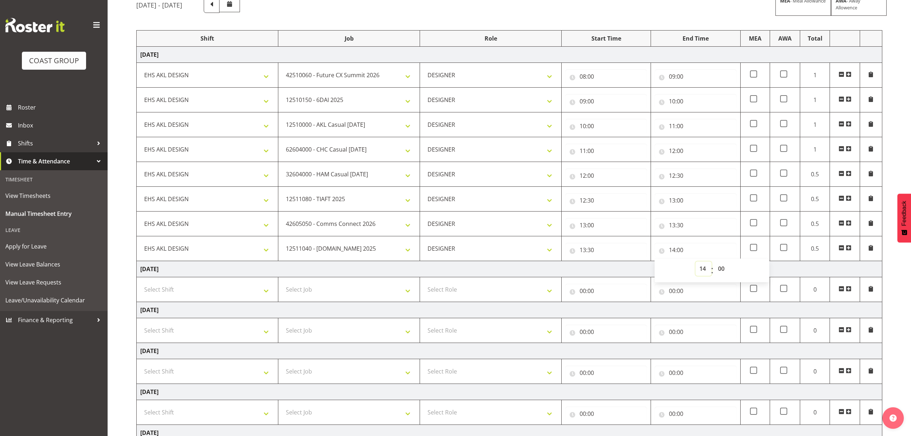
scroll to position [188, 0]
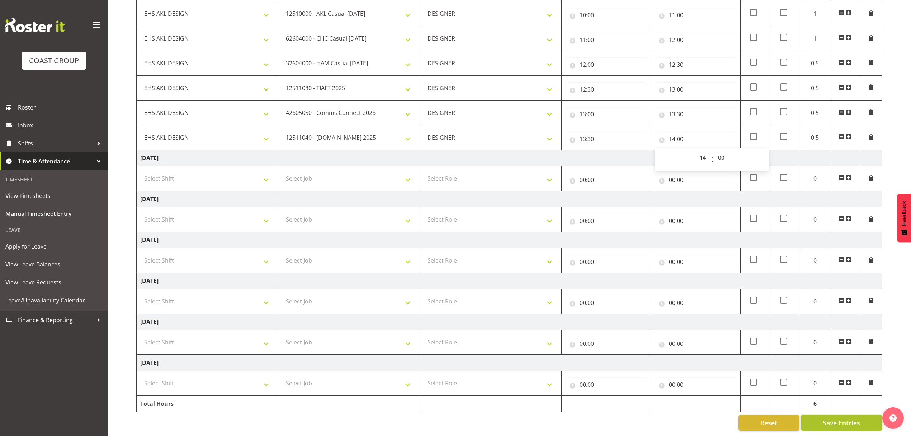
click at [819, 414] on button "Save Entries" at bounding box center [841, 422] width 81 height 16
